Goal: Download file/media

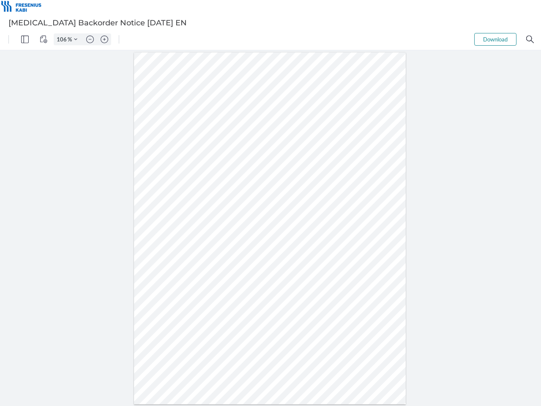
click at [25, 39] on img "Panel" at bounding box center [25, 40] width 8 height 8
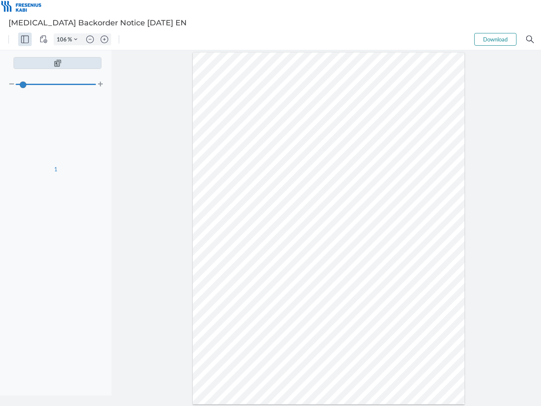
click at [44, 39] on img "View Controls" at bounding box center [44, 40] width 8 height 8
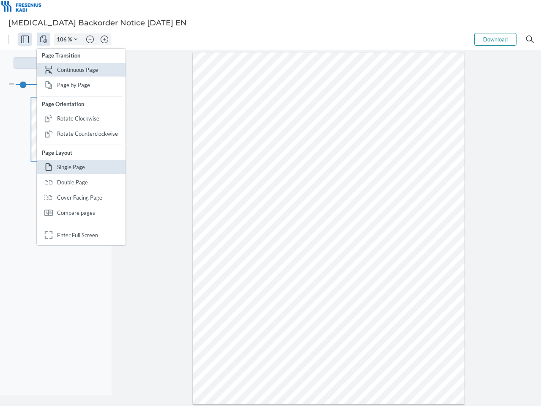
click at [63, 39] on input "106" at bounding box center [61, 40] width 14 height 8
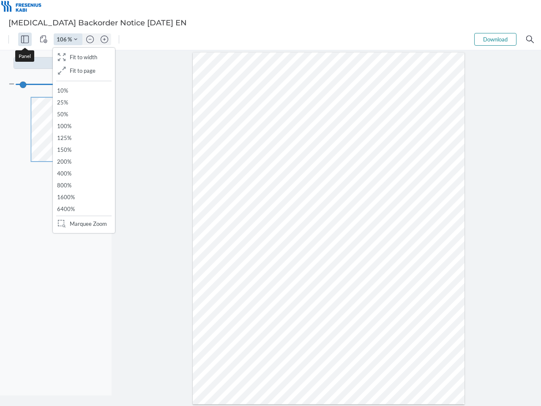
click at [76, 39] on img "Zoom Controls" at bounding box center [75, 39] width 3 height 3
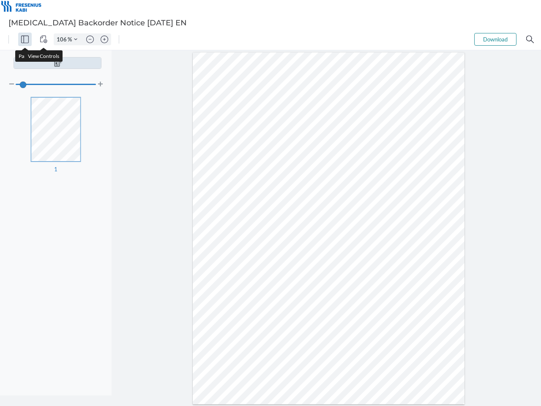
click at [90, 39] on img "Zoom out" at bounding box center [90, 40] width 8 height 8
click at [104, 39] on img "Zoom in" at bounding box center [105, 40] width 8 height 8
type input "106"
click at [496, 39] on button "Download" at bounding box center [496, 39] width 42 height 13
click at [530, 39] on img "Search" at bounding box center [531, 40] width 8 height 8
